Goal: Task Accomplishment & Management: Use online tool/utility

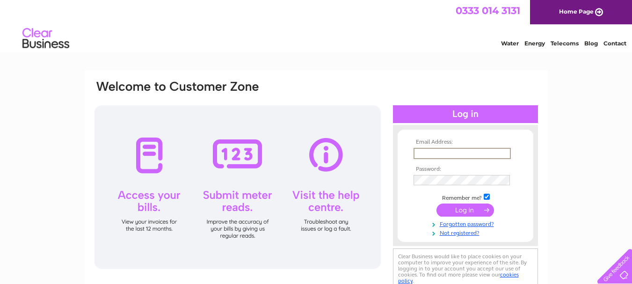
click at [473, 150] on input "text" at bounding box center [462, 153] width 97 height 11
type input "IBRNU9@YAHOO.COM"
click at [471, 206] on input "submit" at bounding box center [465, 209] width 58 height 13
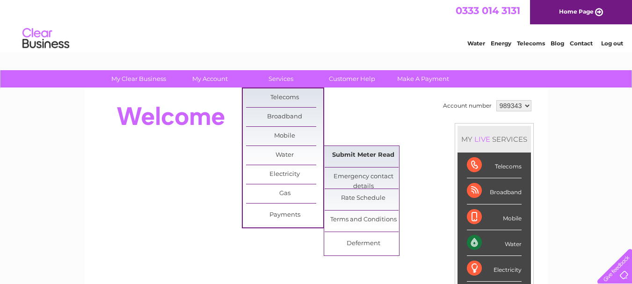
click at [346, 154] on link "Submit Meter Read" at bounding box center [363, 155] width 77 height 19
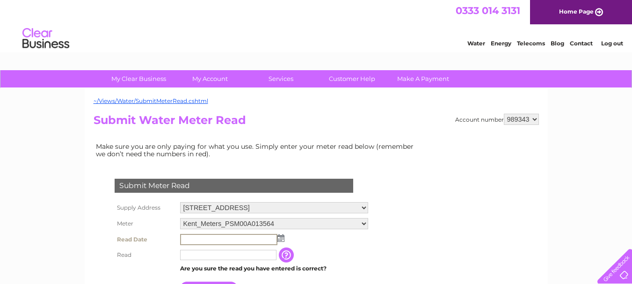
click at [241, 239] on input "text" at bounding box center [228, 239] width 97 height 11
click at [277, 239] on img at bounding box center [279, 237] width 7 height 7
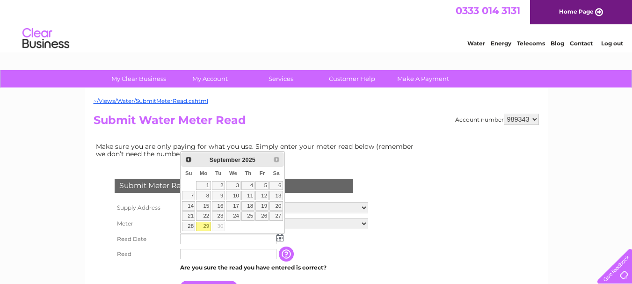
click at [205, 229] on link "29" at bounding box center [203, 226] width 15 height 9
type input "2025/09/29"
click at [205, 229] on link "29" at bounding box center [203, 226] width 15 height 9
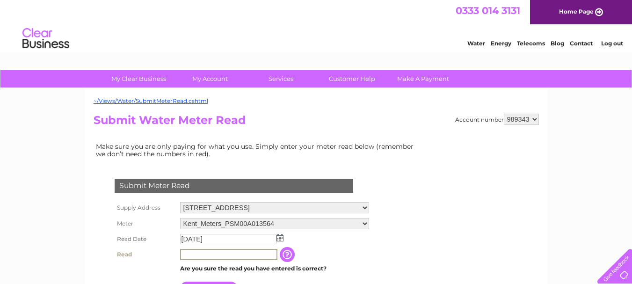
click at [210, 254] on input "text" at bounding box center [228, 254] width 97 height 11
type input "5924"
click at [330, 242] on td "2025/09/29" at bounding box center [274, 239] width 193 height 15
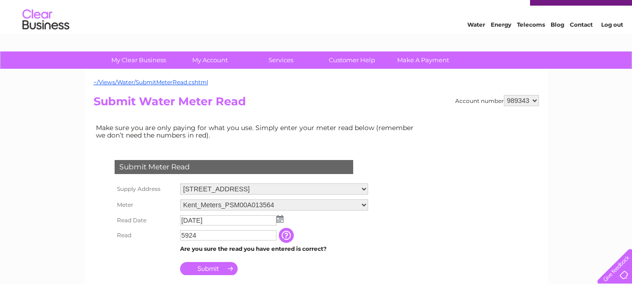
scroll to position [37, 0]
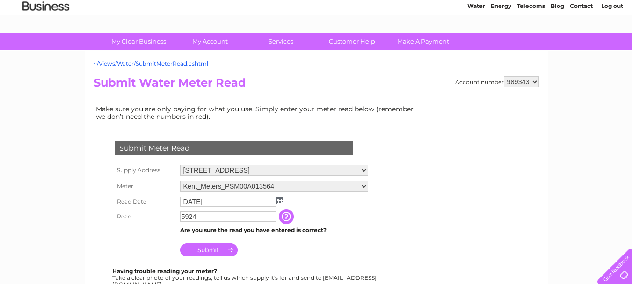
drag, startPoint x: 277, startPoint y: 266, endPoint x: 254, endPoint y: 255, distance: 26.2
click at [274, 264] on div "Submit Meter Read Supply Address 372 Caledonian Road, Islington, London, London…" at bounding box center [236, 209] width 284 height 155
click at [218, 252] on input "Submit" at bounding box center [209, 249] width 58 height 13
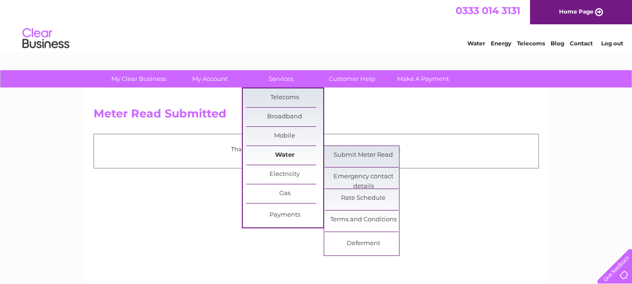
click at [274, 159] on link "Water" at bounding box center [284, 155] width 77 height 19
click at [346, 156] on link "Submit Meter Read" at bounding box center [363, 155] width 77 height 19
click at [347, 152] on link "Submit Meter Read" at bounding box center [363, 155] width 77 height 19
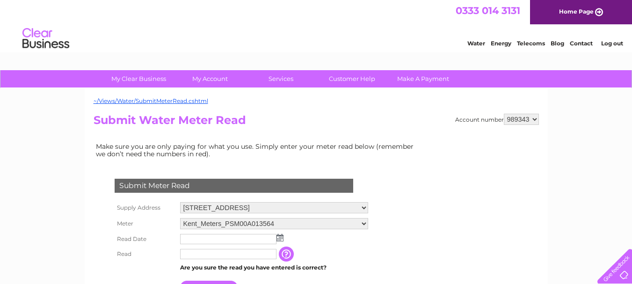
click at [279, 239] on img at bounding box center [279, 237] width 7 height 7
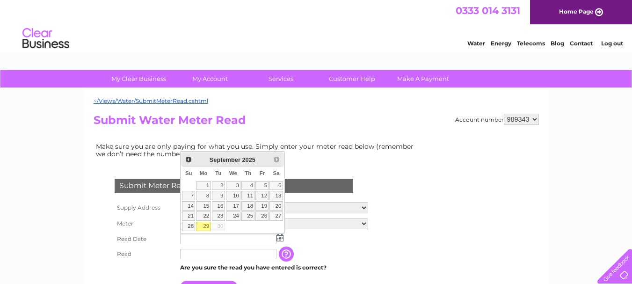
click at [208, 224] on link "29" at bounding box center [203, 226] width 15 height 9
type input "2025/09/29"
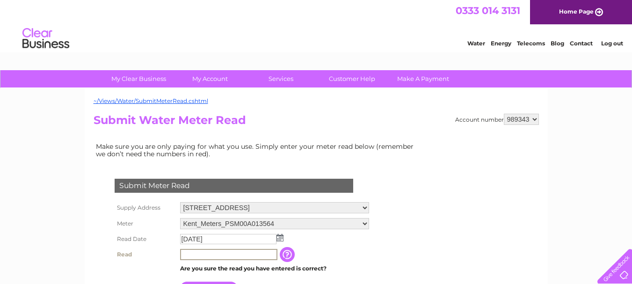
click at [219, 256] on input "text" at bounding box center [228, 254] width 97 height 11
type input "5924"
click at [345, 245] on td "2025/09/29" at bounding box center [274, 239] width 193 height 15
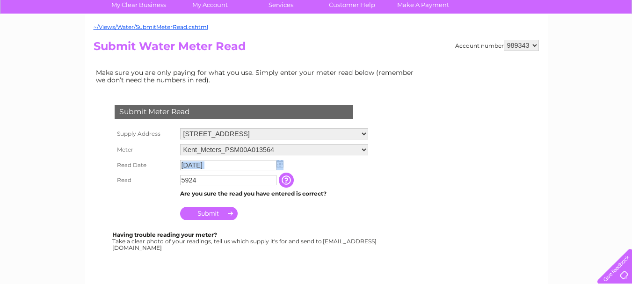
scroll to position [75, 0]
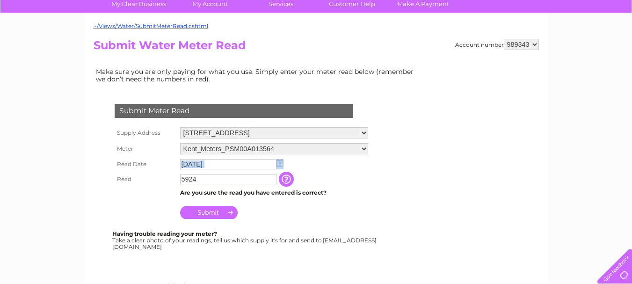
click at [217, 212] on input "Submit" at bounding box center [209, 212] width 58 height 13
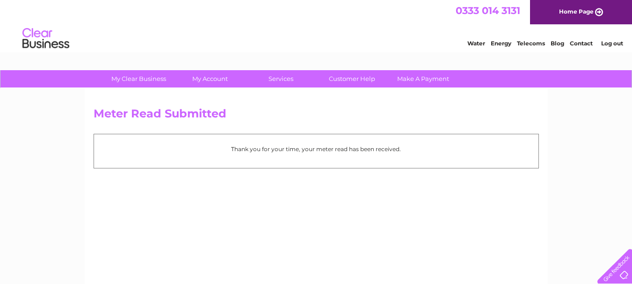
click at [604, 45] on link "Log out" at bounding box center [612, 43] width 22 height 7
